Goal: Information Seeking & Learning: Check status

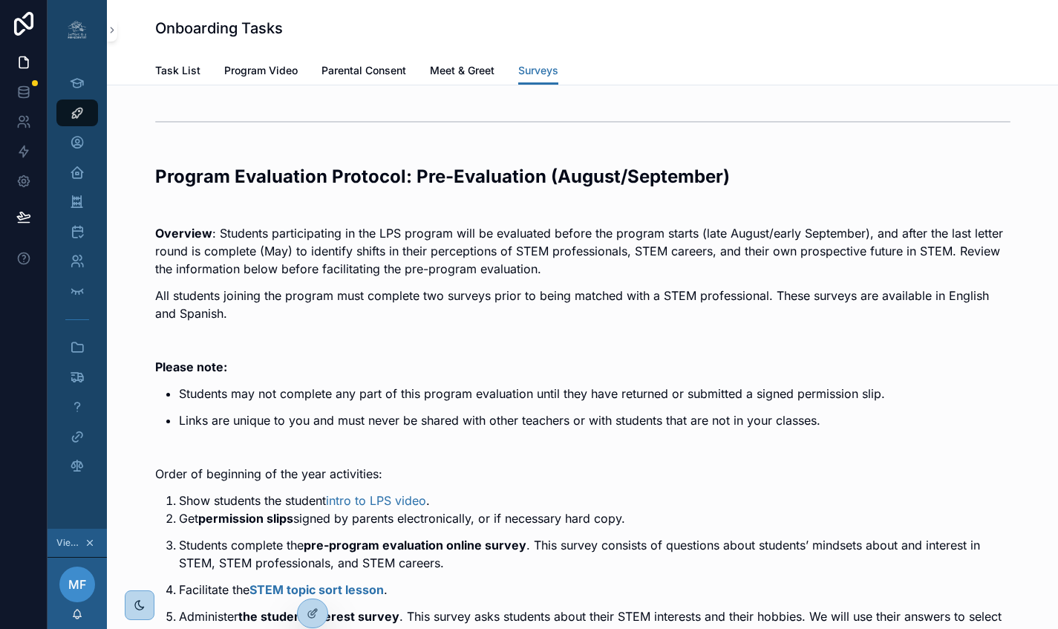
scroll to position [1997, 0]
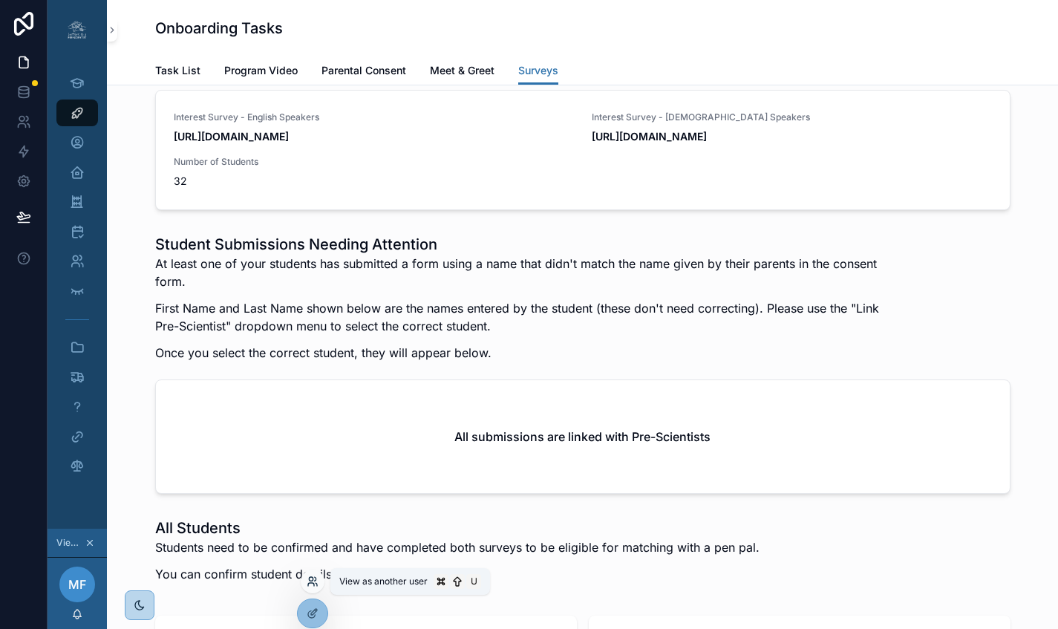
click at [316, 579] on icon at bounding box center [315, 579] width 1 height 4
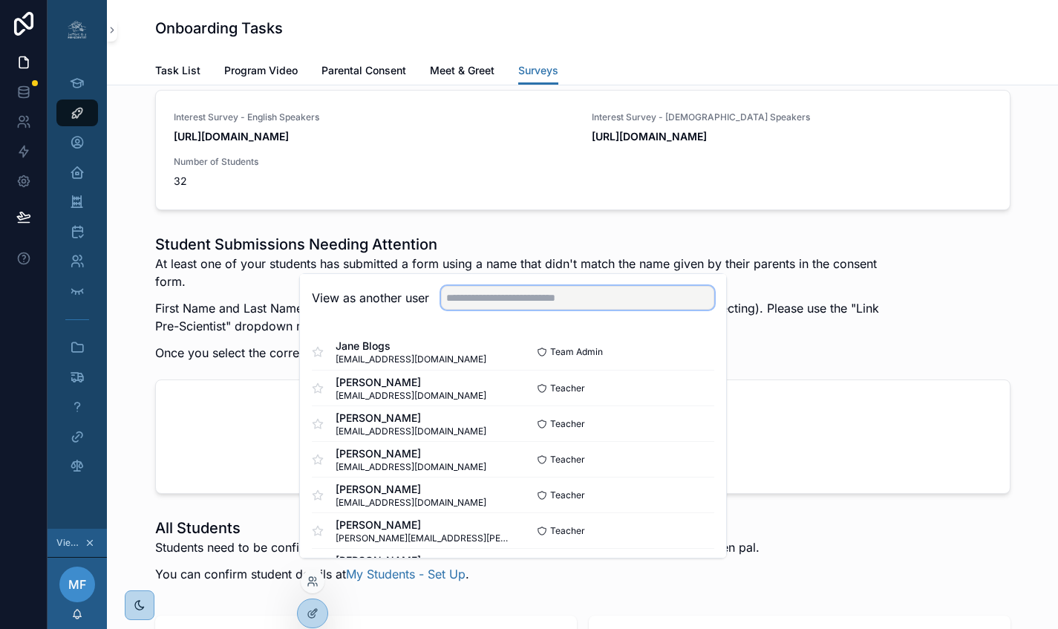
click at [501, 310] on input "text" at bounding box center [577, 298] width 273 height 24
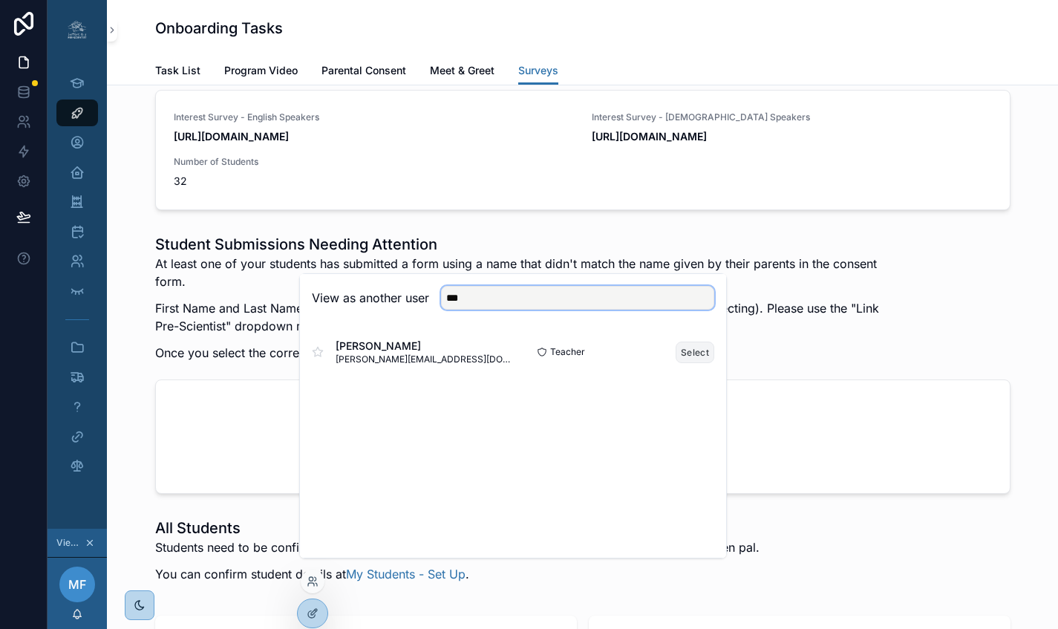
type input "***"
click at [699, 363] on button "Select" at bounding box center [695, 353] width 39 height 22
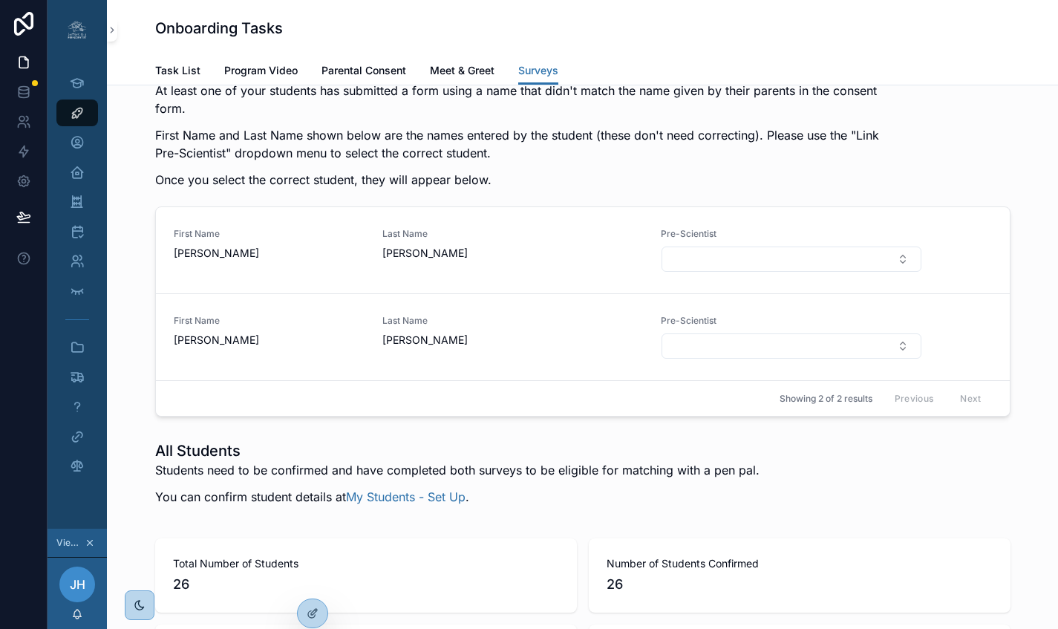
scroll to position [2179, 0]
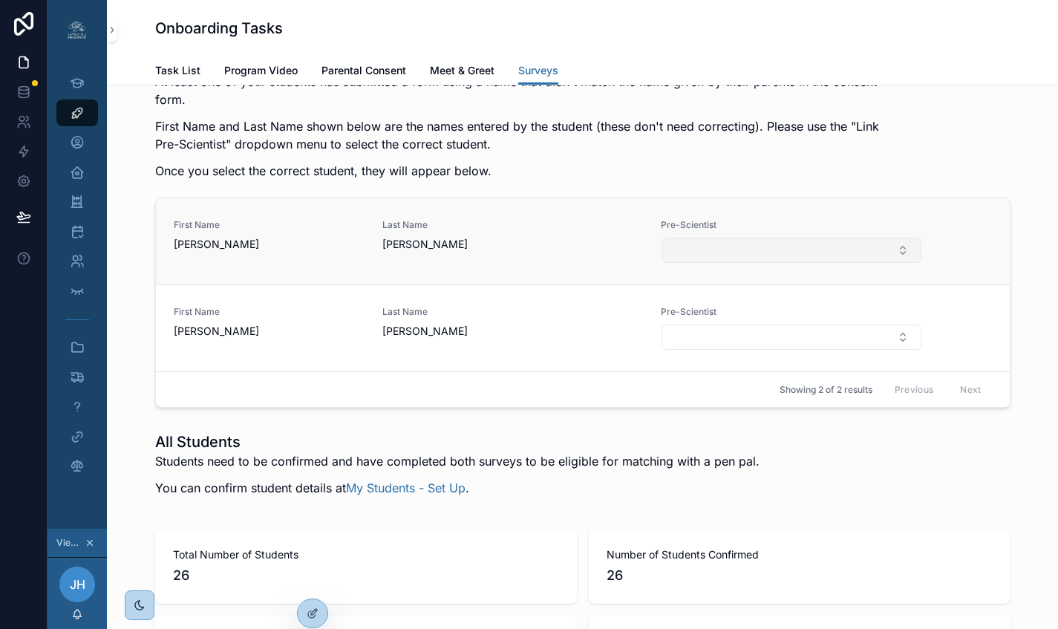
click at [905, 263] on button "Select Button" at bounding box center [791, 250] width 259 height 25
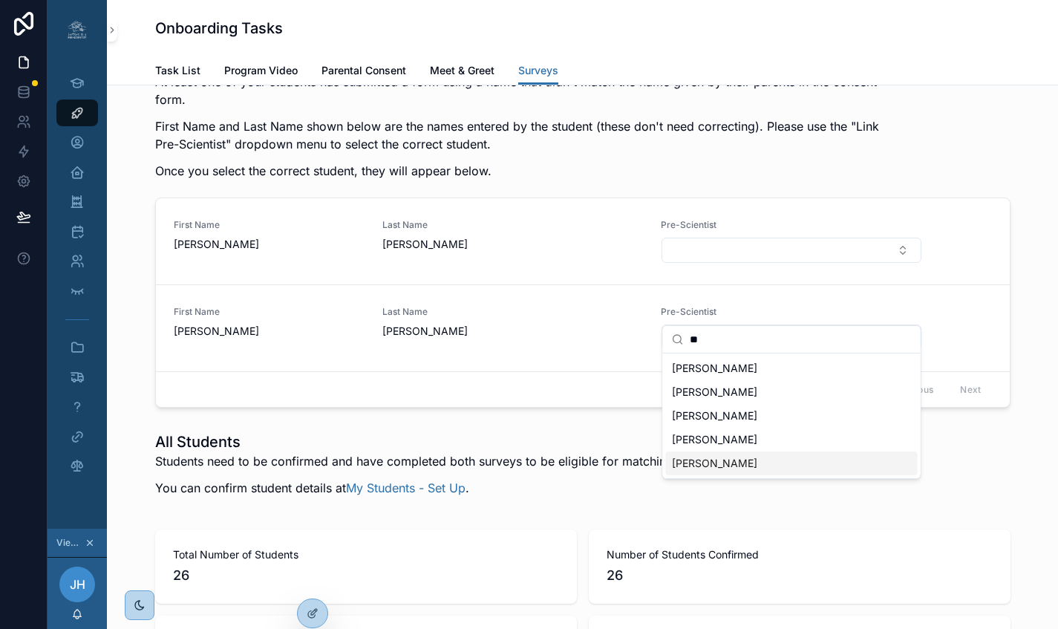
type input "**"
click at [798, 471] on div "MADDIE CARROLL" at bounding box center [792, 464] width 252 height 24
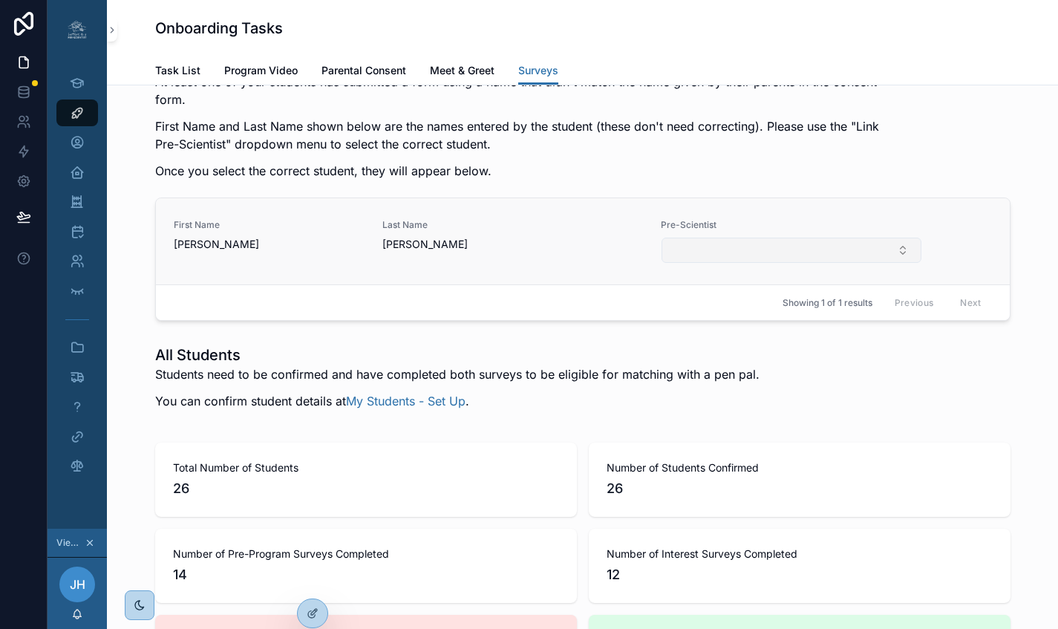
click at [902, 263] on button "Select Button" at bounding box center [791, 250] width 259 height 25
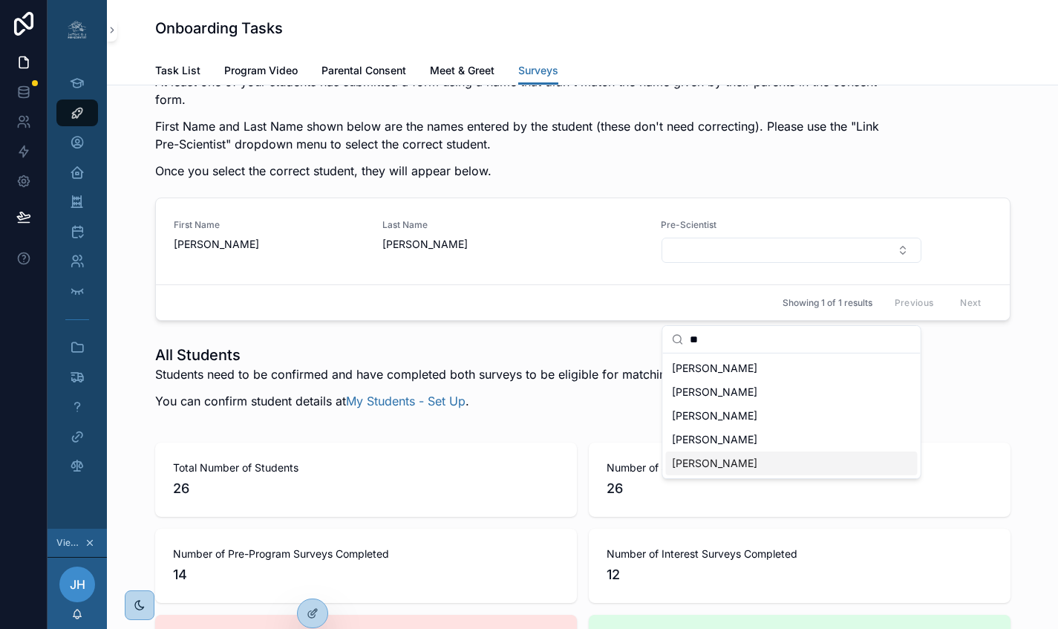
type input "**"
click at [717, 466] on span "MADDIE CARROLL" at bounding box center [714, 463] width 85 height 15
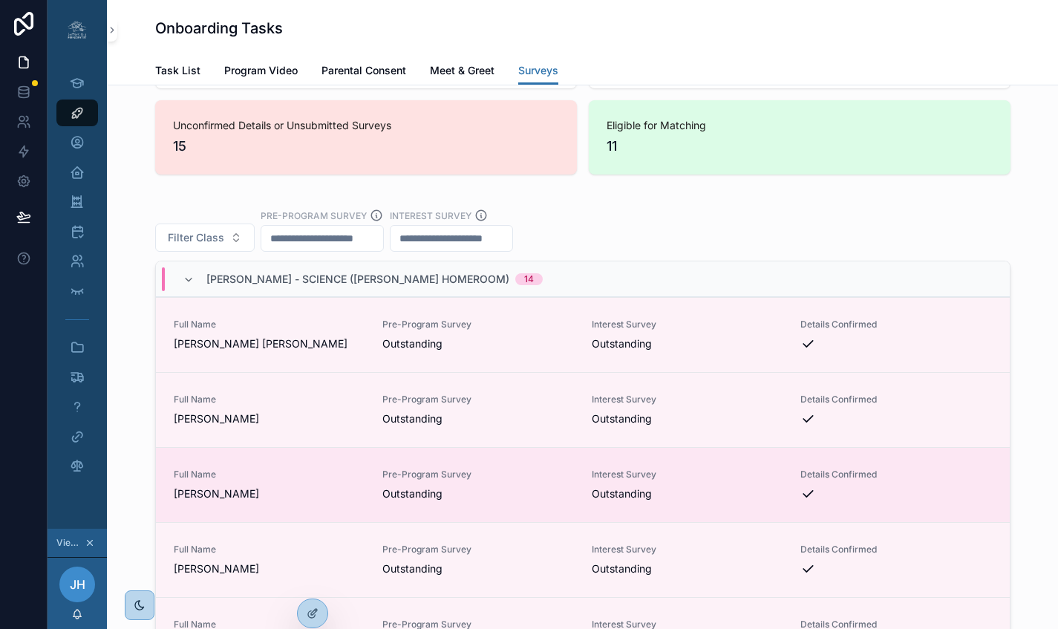
scroll to position [2750, 0]
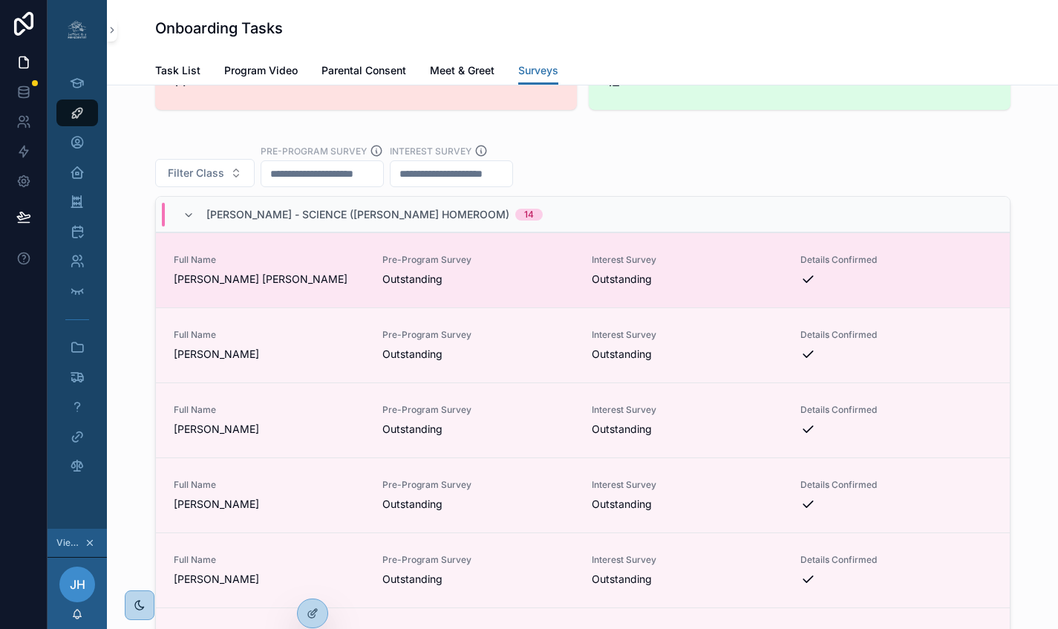
click at [343, 287] on span "JACKSON COOPER" at bounding box center [270, 279] width 192 height 15
click at [423, 287] on span "Outstanding" at bounding box center [479, 279] width 192 height 15
click at [322, 266] on span "Full Name" at bounding box center [270, 260] width 192 height 12
click at [186, 287] on span "JACKSON COOPER" at bounding box center [270, 279] width 192 height 15
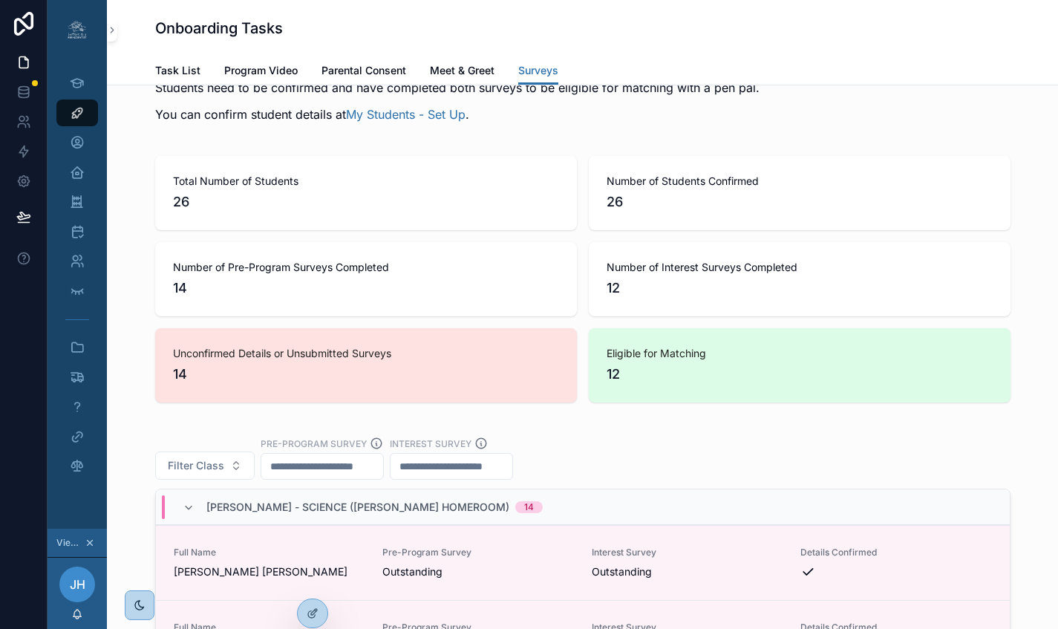
scroll to position [2444, 0]
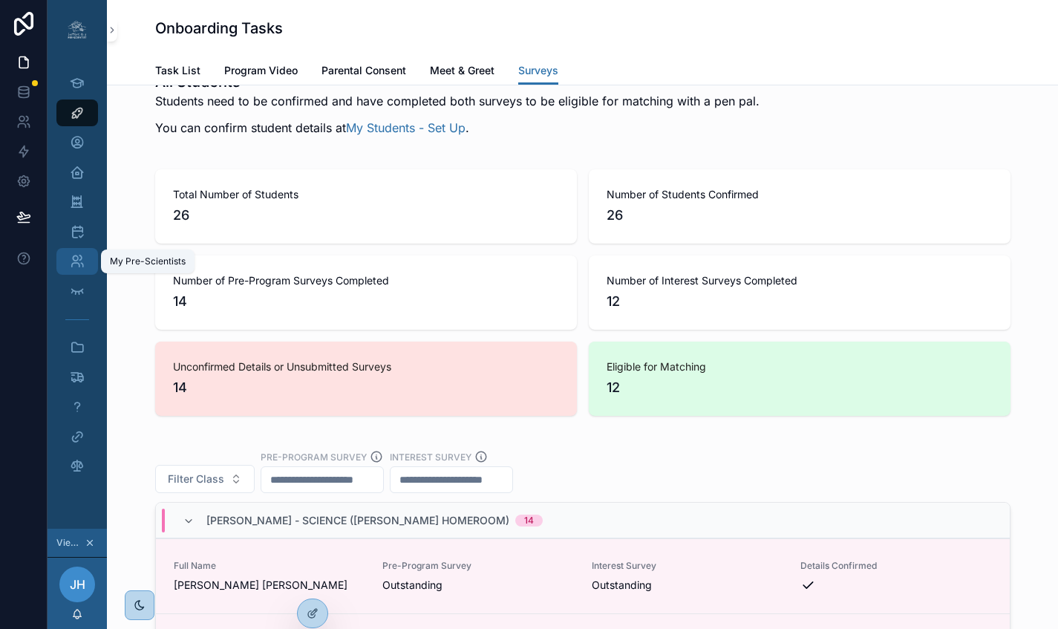
click at [76, 256] on icon "scrollable content" at bounding box center [77, 261] width 15 height 15
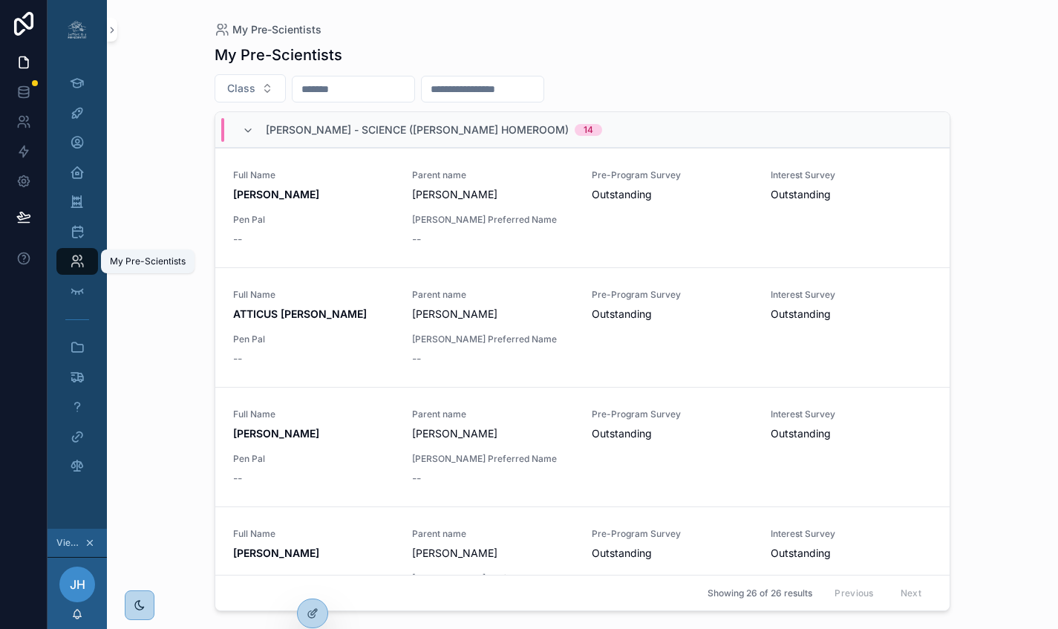
click at [79, 253] on div "My Pre-Scientists" at bounding box center [77, 262] width 24 height 24
click at [864, 221] on div "Full Name KATRINA DILLEHAY Parent name Sabrina Matheis Pre-Program Survey Outst…" at bounding box center [582, 207] width 699 height 77
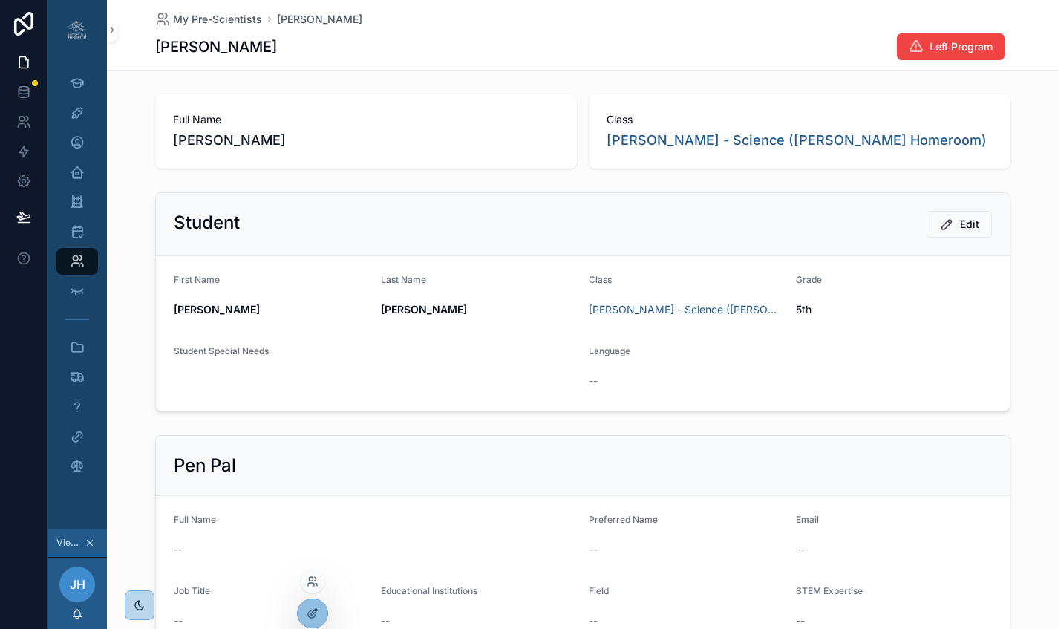
click at [313, 590] on div at bounding box center [313, 582] width 24 height 24
click at [313, 585] on icon at bounding box center [313, 582] width 12 height 12
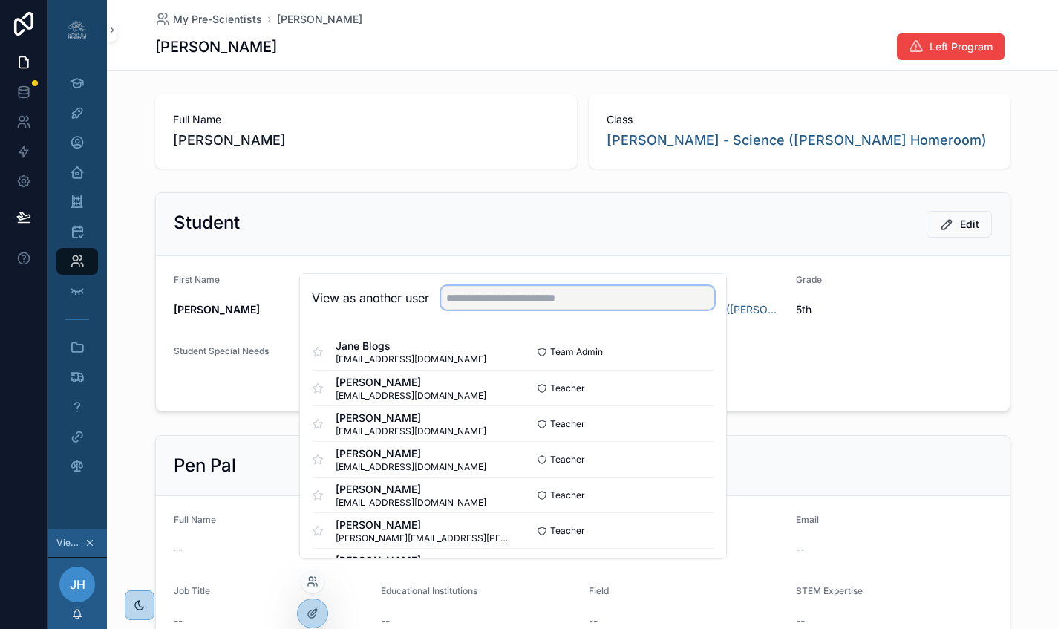
click at [475, 305] on input "text" at bounding box center [577, 298] width 273 height 24
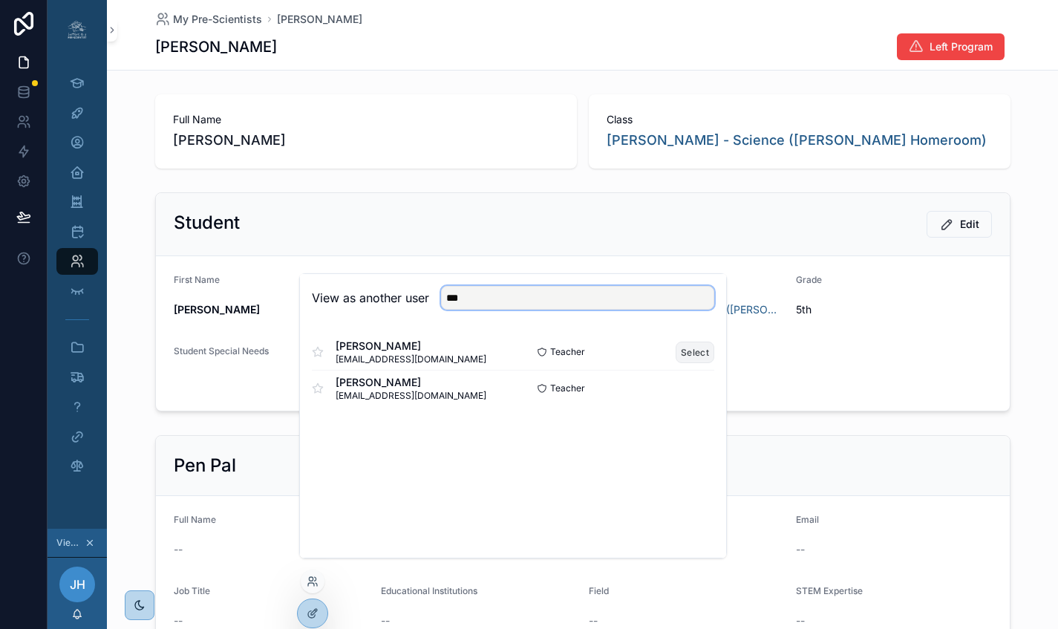
type input "***"
click at [689, 363] on button "Select" at bounding box center [695, 353] width 39 height 22
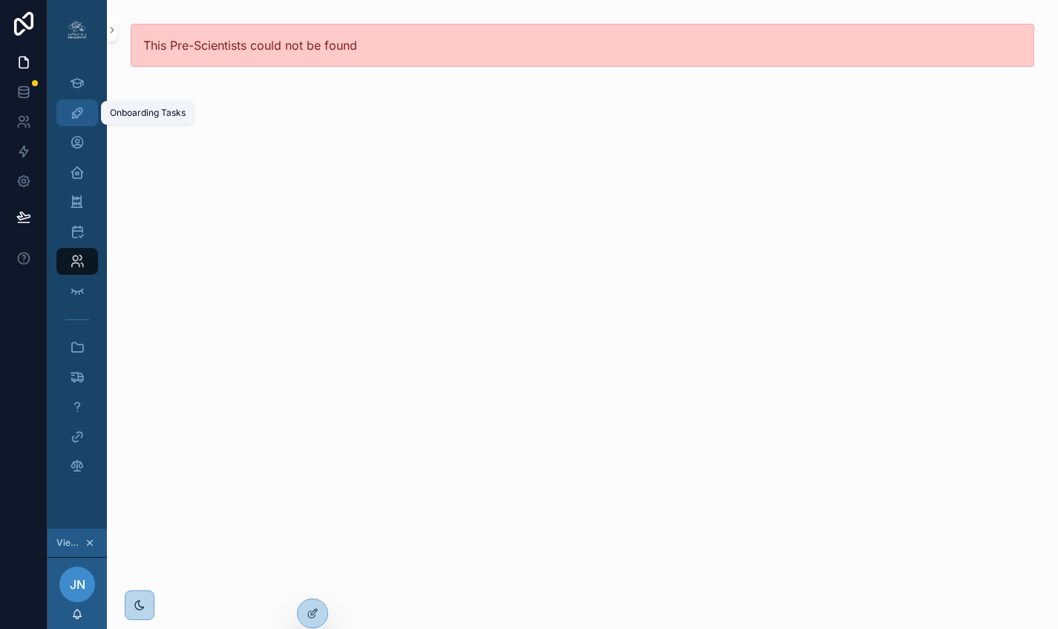
click at [75, 114] on icon "scrollable content" at bounding box center [77, 112] width 15 height 15
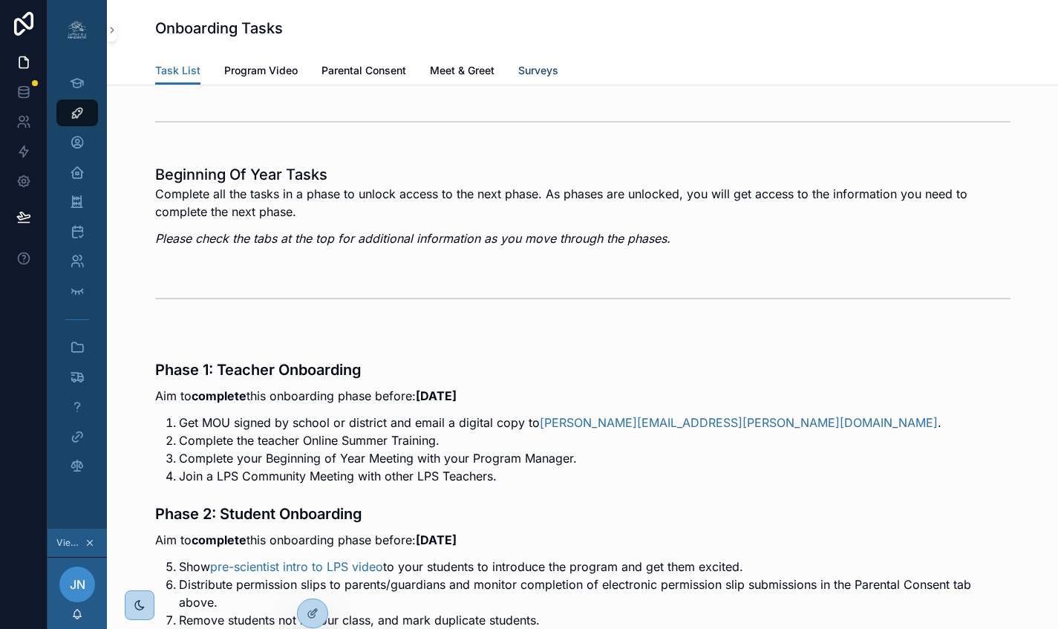
click at [533, 68] on span "Surveys" at bounding box center [538, 70] width 40 height 15
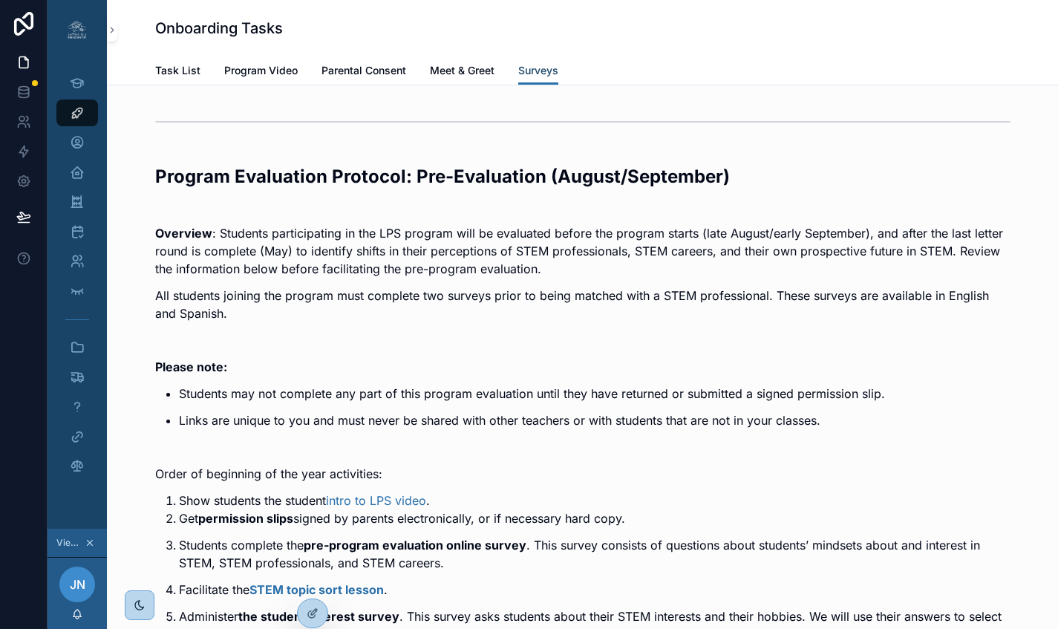
click at [533, 68] on span "Surveys" at bounding box center [538, 70] width 40 height 15
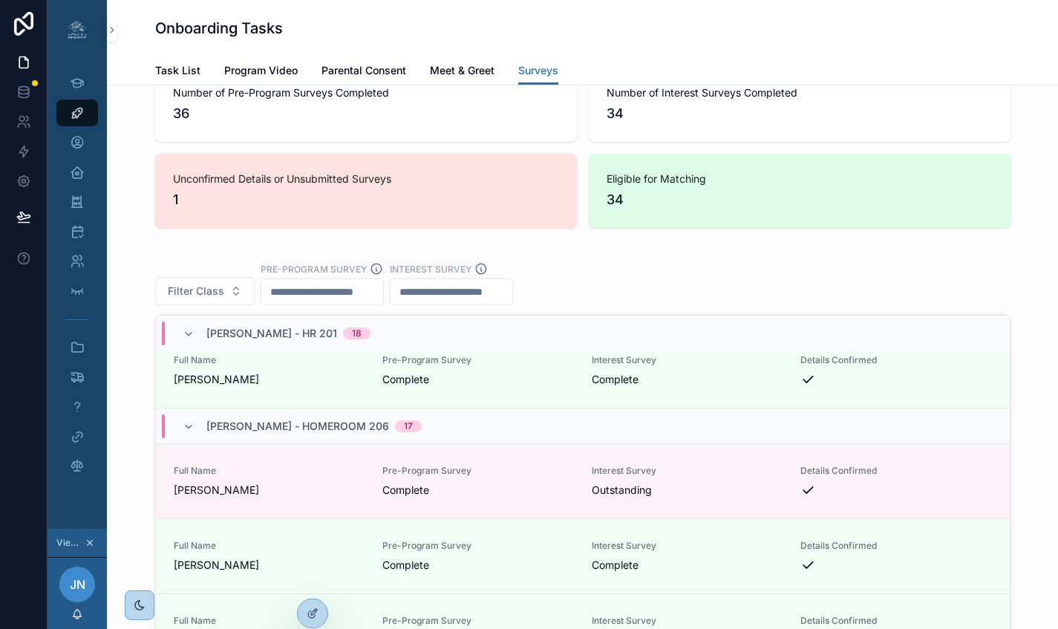
scroll to position [1359, 0]
click at [311, 583] on icon at bounding box center [313, 582] width 12 height 12
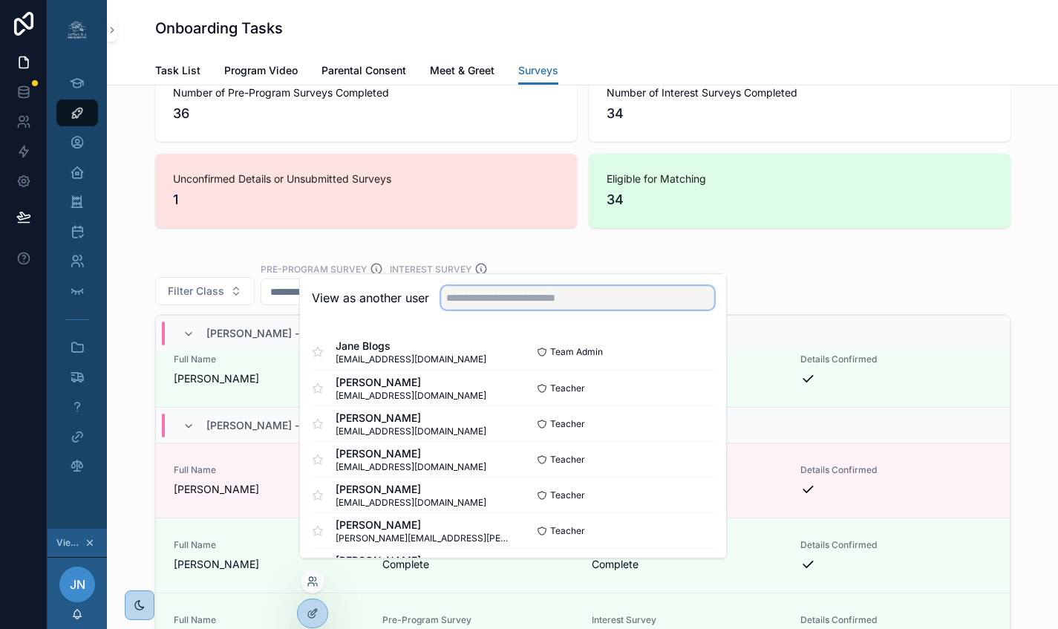
click at [498, 307] on input "text" at bounding box center [577, 298] width 273 height 24
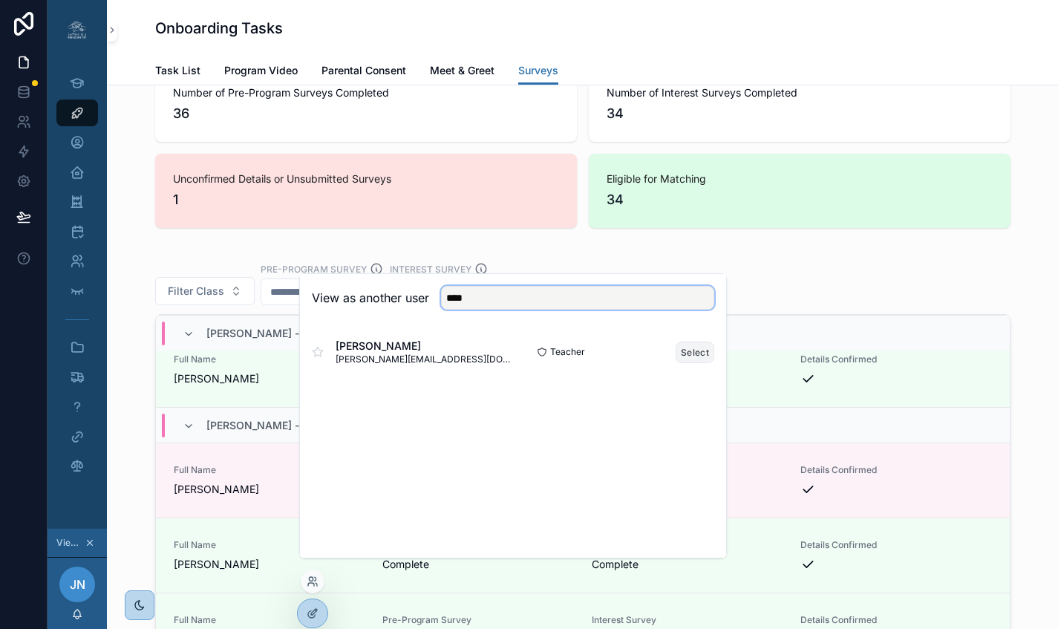
type input "****"
click at [698, 363] on button "Select" at bounding box center [695, 353] width 39 height 22
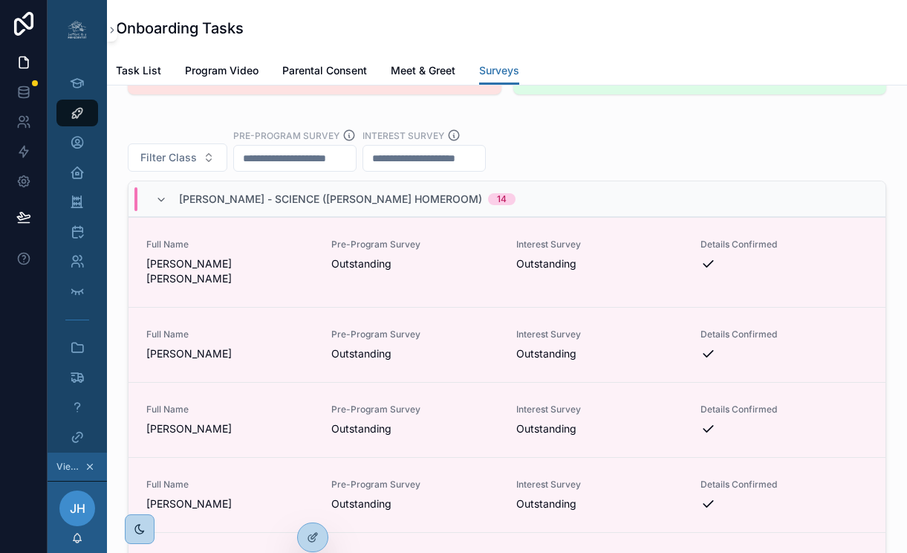
scroll to position [3, 0]
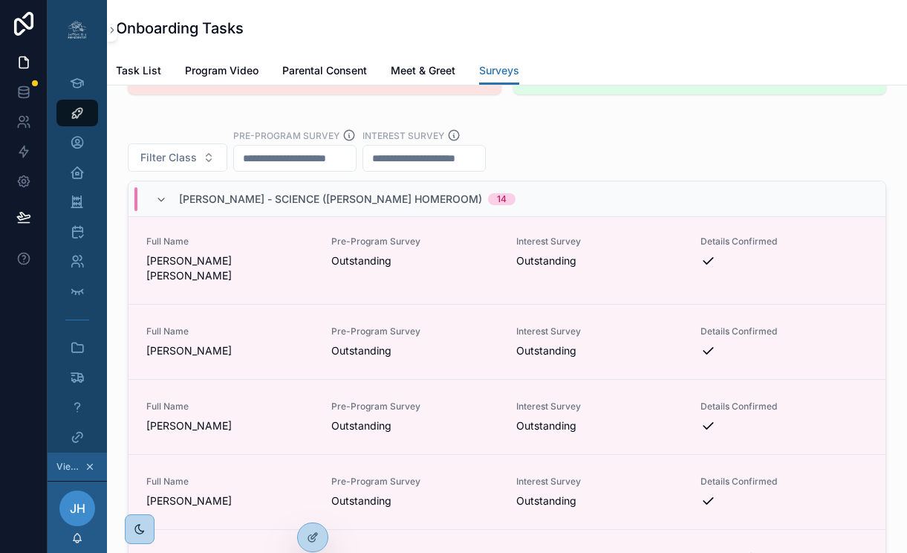
click at [329, 169] on input "scrollable content" at bounding box center [295, 158] width 122 height 21
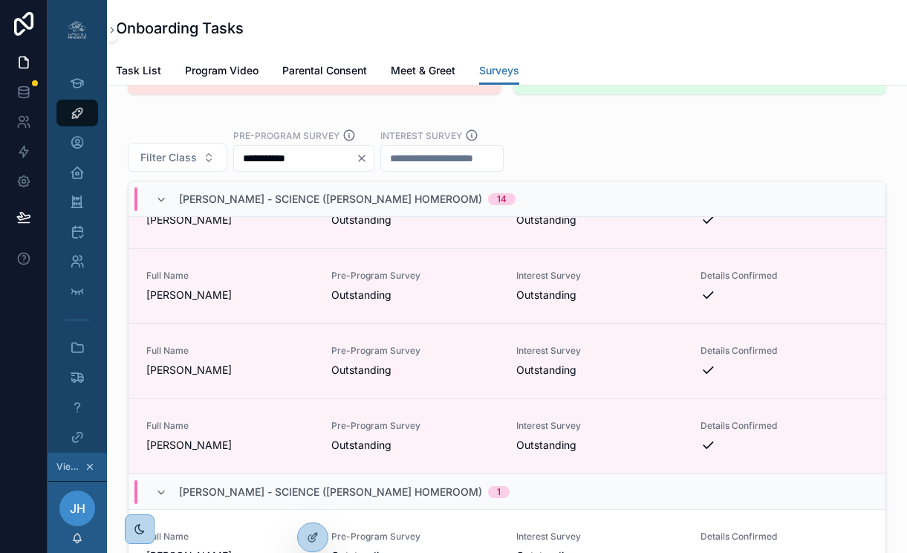
scroll to position [810, 0]
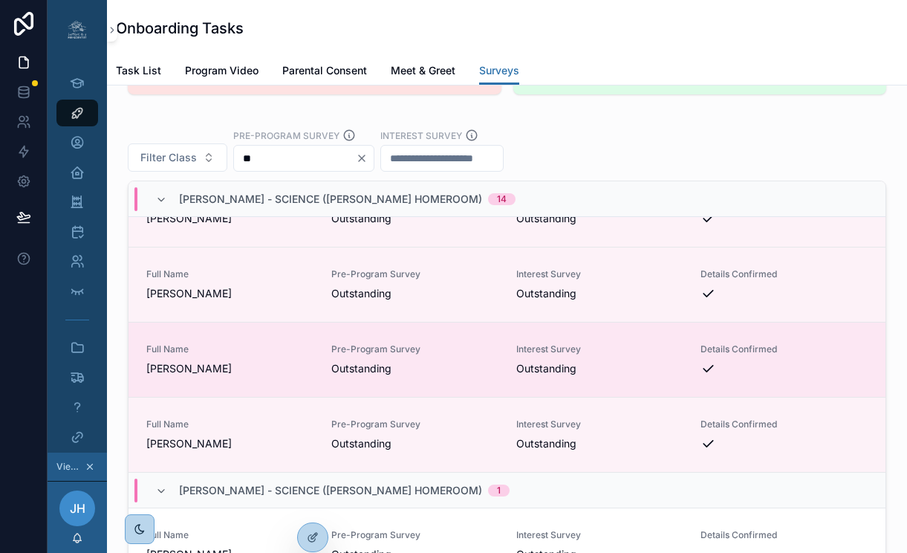
type input "*"
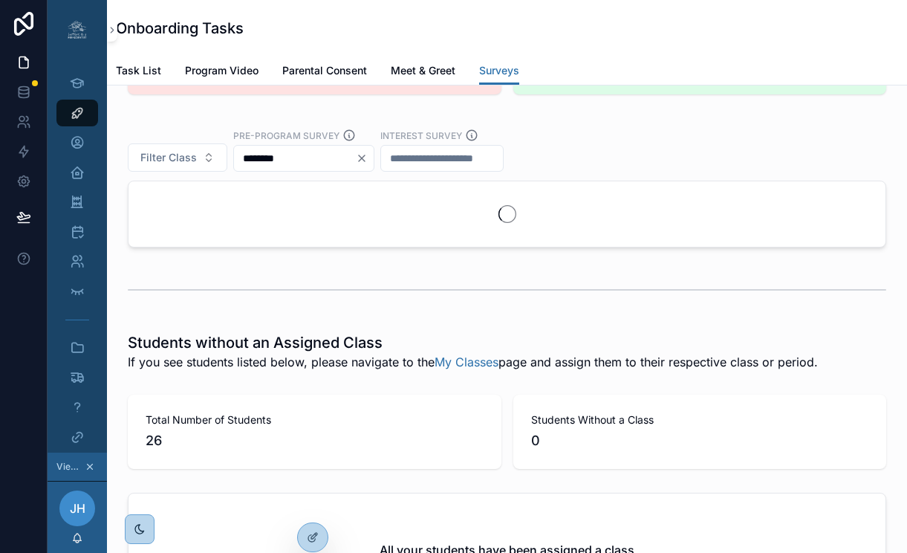
type input "********"
click at [464, 169] on input "scrollable content" at bounding box center [442, 158] width 122 height 21
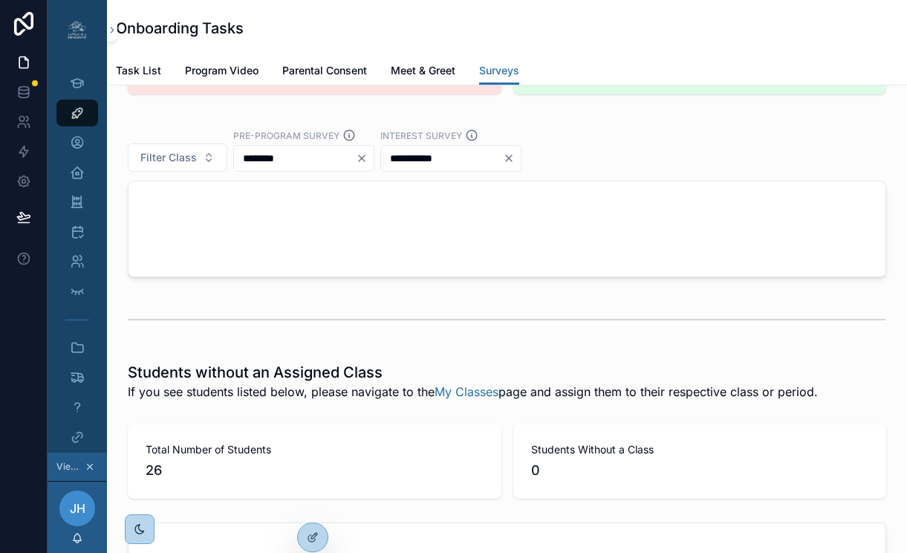
click at [606, 172] on div "**********" at bounding box center [507, 149] width 758 height 43
click at [482, 169] on input "**********" at bounding box center [442, 158] width 122 height 21
type input "*"
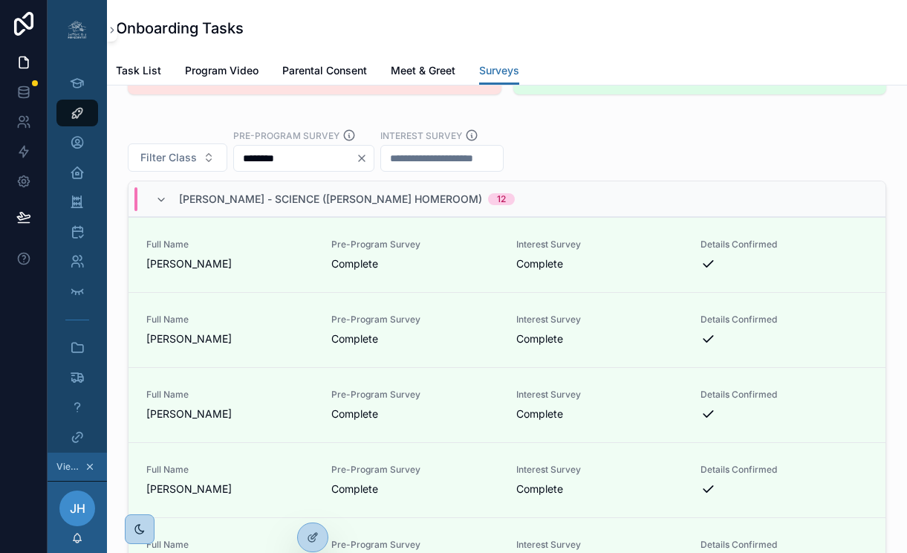
click at [564, 172] on div "Filter Class Pre-Program Survey ******** Interest Survey" at bounding box center [507, 149] width 758 height 43
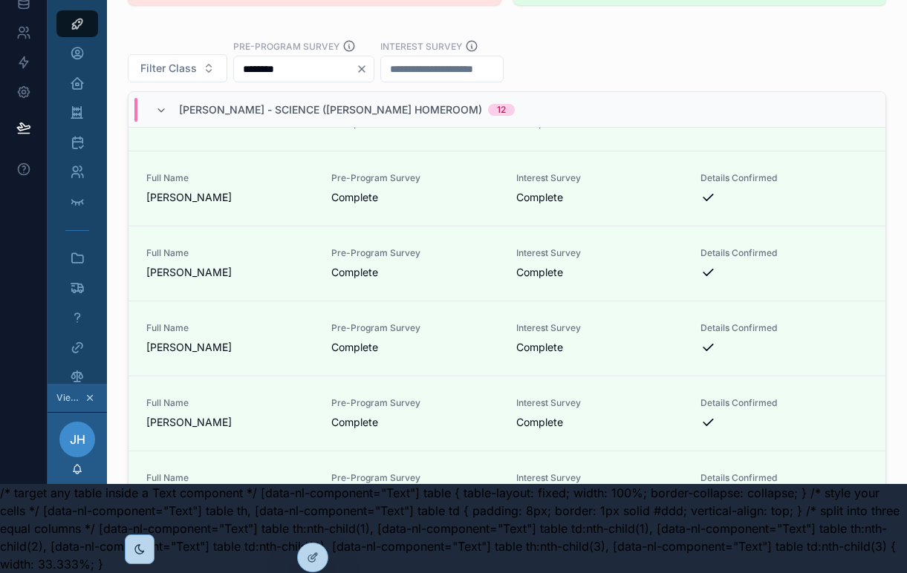
scroll to position [13, 0]
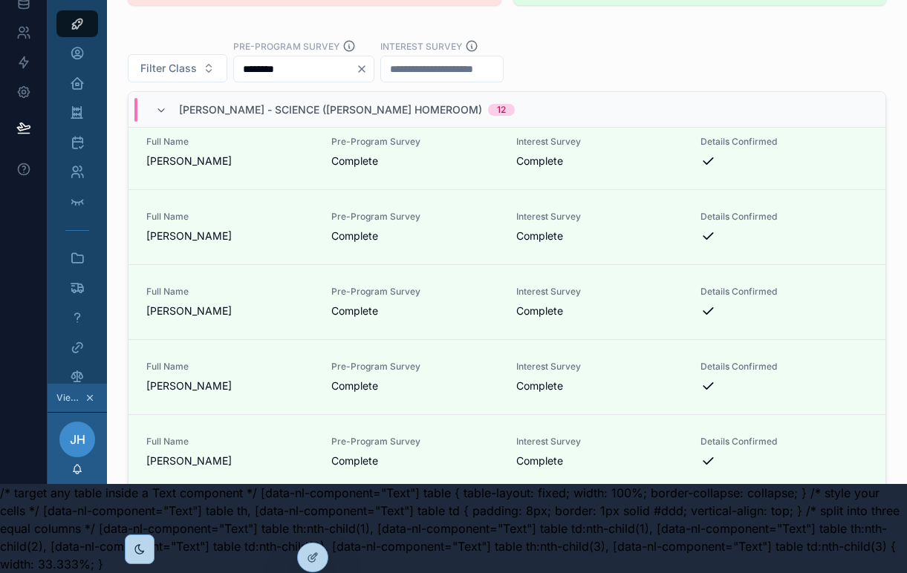
click at [645, 489] on body "Online Summer Training Onboarding Tasks My Profile My School My Classes My Sche…" at bounding box center [453, 242] width 907 height 663
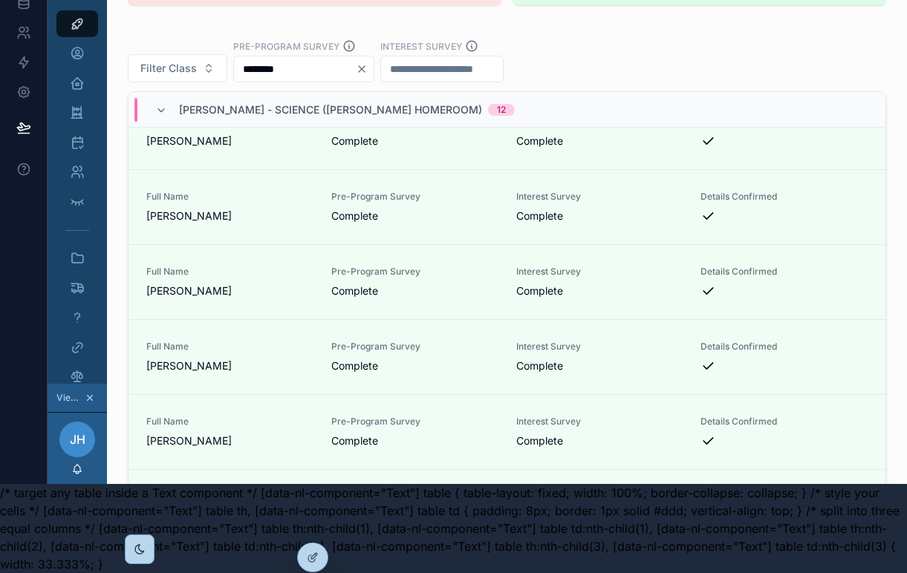
scroll to position [534, 0]
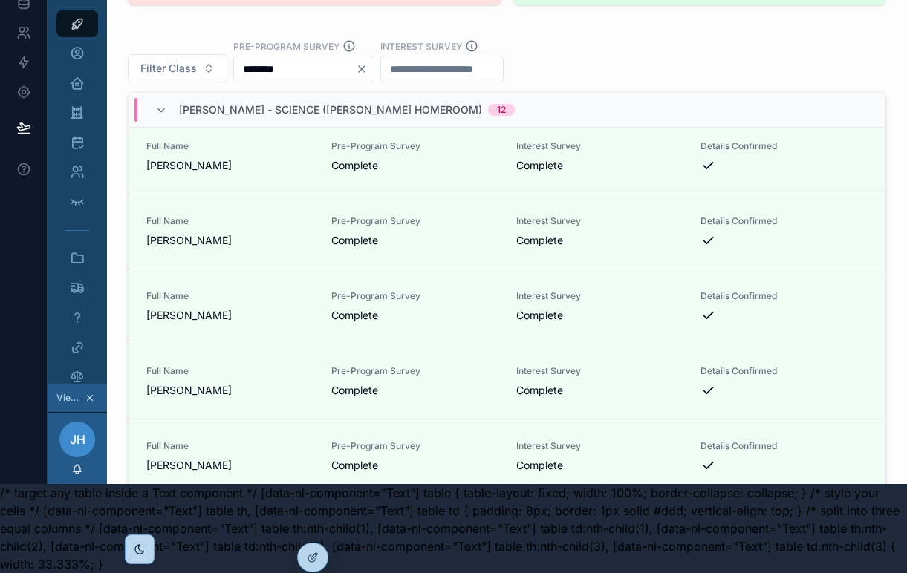
click at [368, 75] on icon "Clear" at bounding box center [362, 69] width 12 height 12
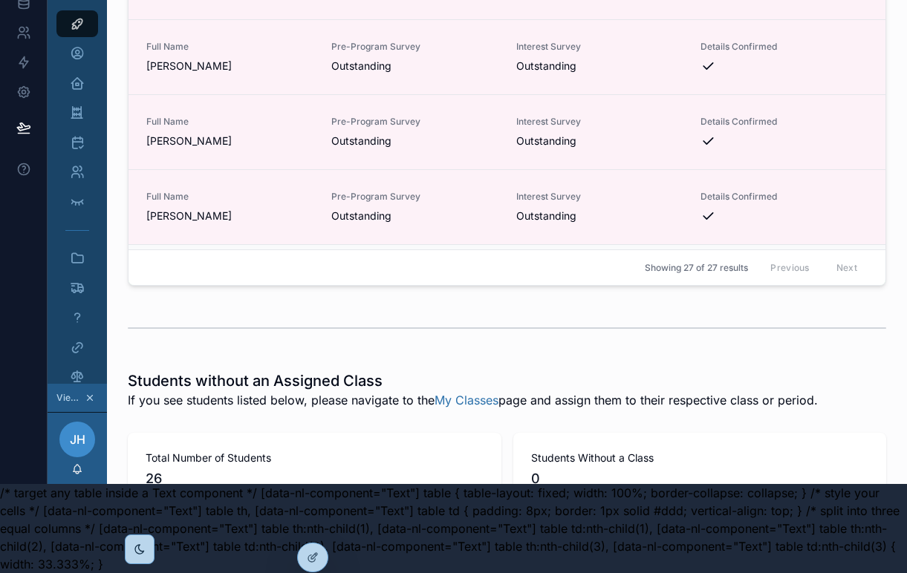
scroll to position [720, 0]
